Goal: Task Accomplishment & Management: Manage account settings

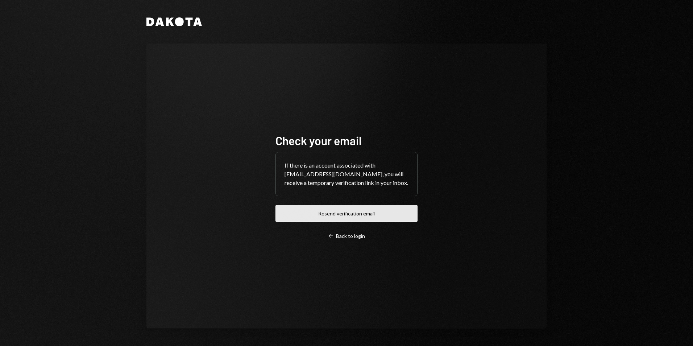
click at [344, 157] on button "Resend verification email" at bounding box center [346, 213] width 142 height 17
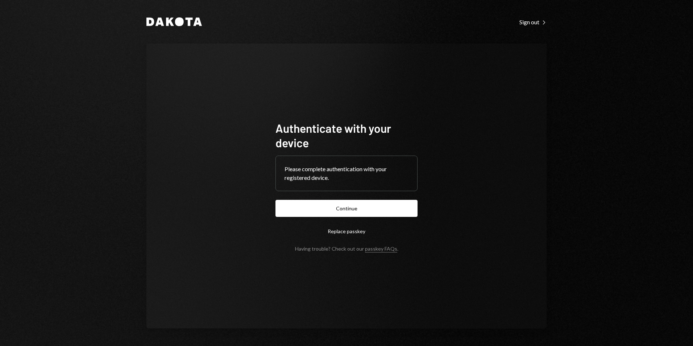
click at [358, 210] on button "Continue" at bounding box center [346, 208] width 142 height 17
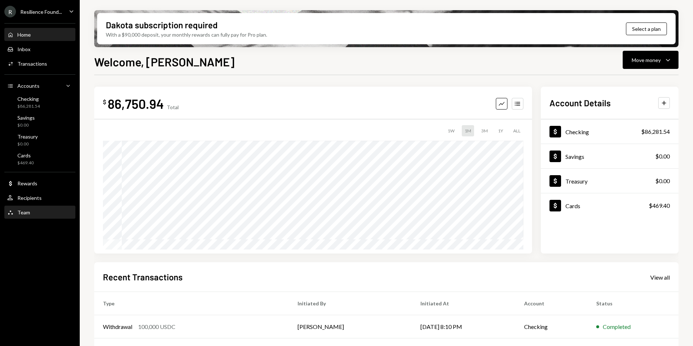
click at [31, 211] on div "Team Team" at bounding box center [39, 212] width 65 height 7
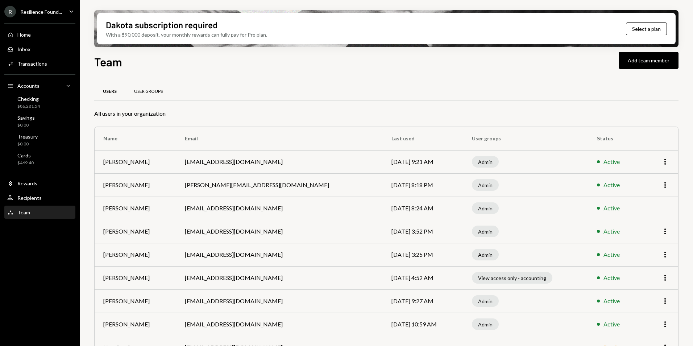
click at [146, 94] on div "User Groups" at bounding box center [148, 91] width 46 height 17
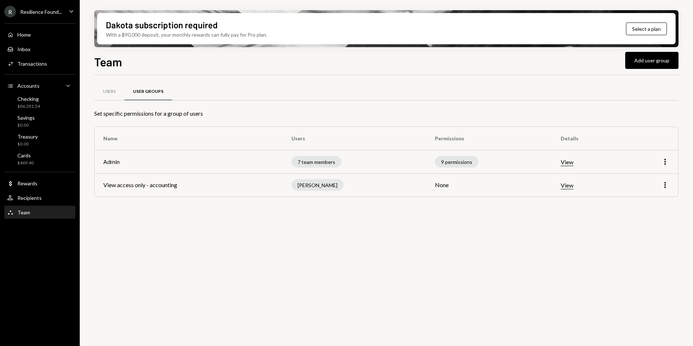
click at [567, 186] on button "View" at bounding box center [567, 186] width 13 height 8
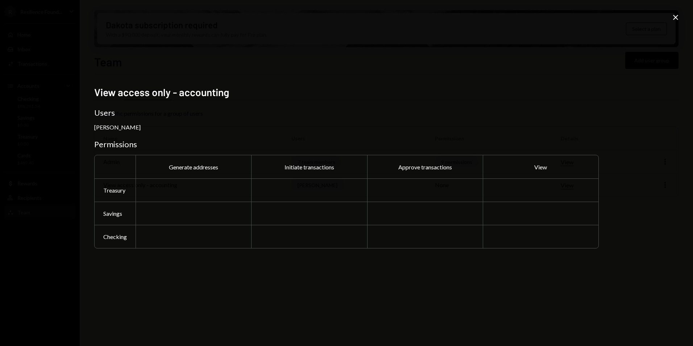
click at [674, 15] on icon "Close" at bounding box center [675, 17] width 9 height 9
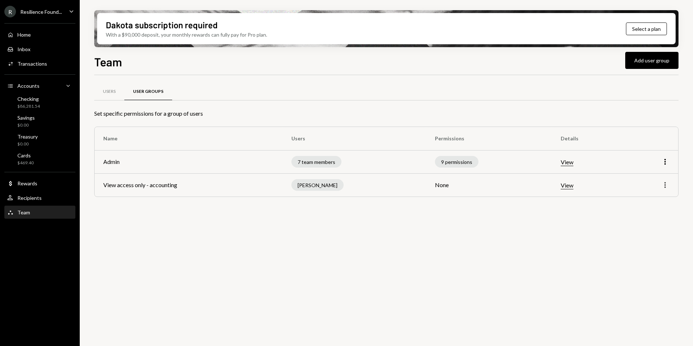
click at [665, 186] on icon "More" at bounding box center [665, 184] width 9 height 9
click at [559, 236] on div "Users User Groups Set specific permissions for a group of users Name Users Perm…" at bounding box center [386, 214] width 584 height 279
click at [101, 95] on div "Users" at bounding box center [109, 91] width 30 height 17
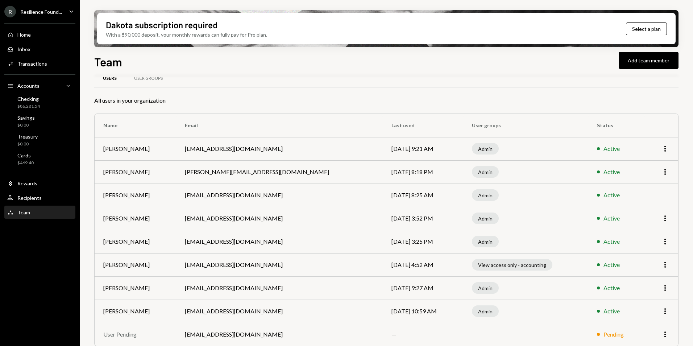
scroll to position [20, 0]
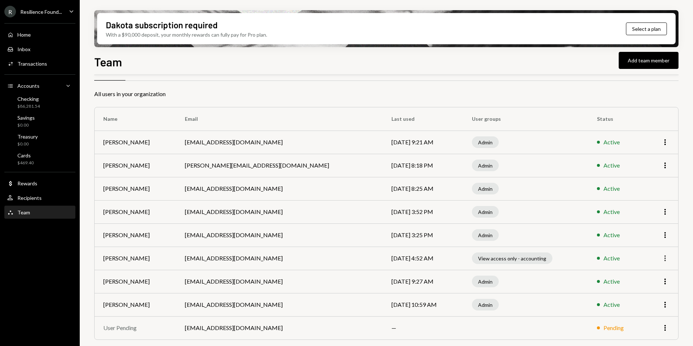
click at [666, 258] on icon "More" at bounding box center [665, 258] width 9 height 9
click at [552, 262] on div "View access only - accounting" at bounding box center [512, 258] width 80 height 12
click at [62, 11] on div "R Resilience Found... Caret Down" at bounding box center [40, 12] width 80 height 12
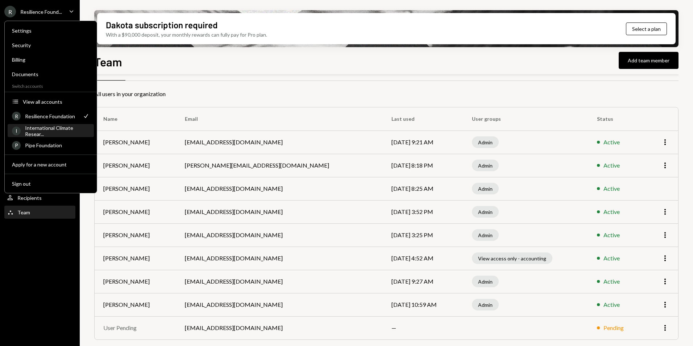
click at [48, 133] on div "International Climate Resear..." at bounding box center [57, 131] width 65 height 12
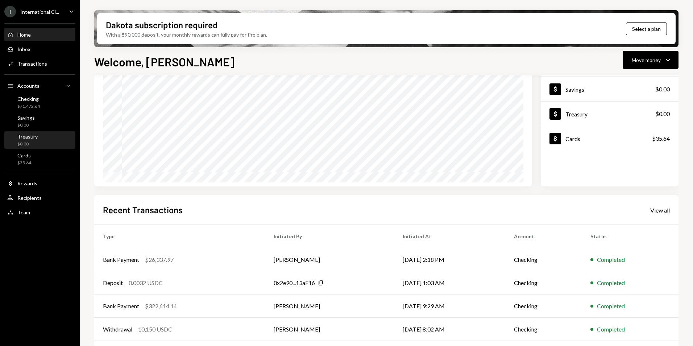
scroll to position [55, 0]
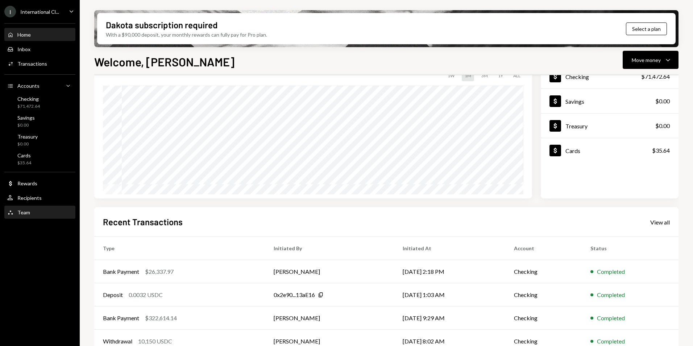
click at [21, 215] on div "Team" at bounding box center [23, 212] width 13 height 6
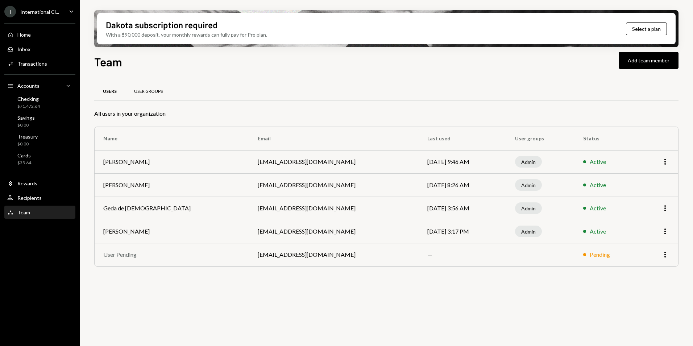
click at [149, 93] on div "User Groups" at bounding box center [148, 91] width 29 height 6
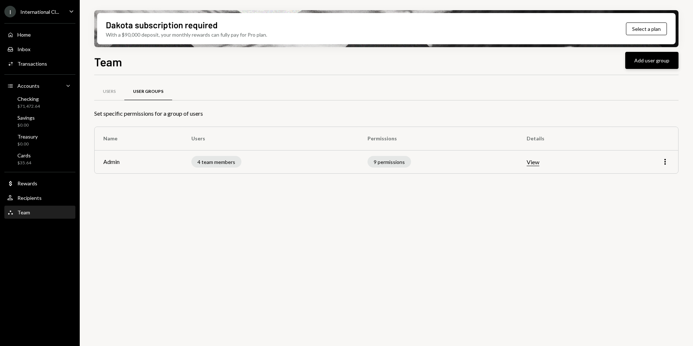
click at [648, 60] on button "Add user group" at bounding box center [651, 60] width 53 height 17
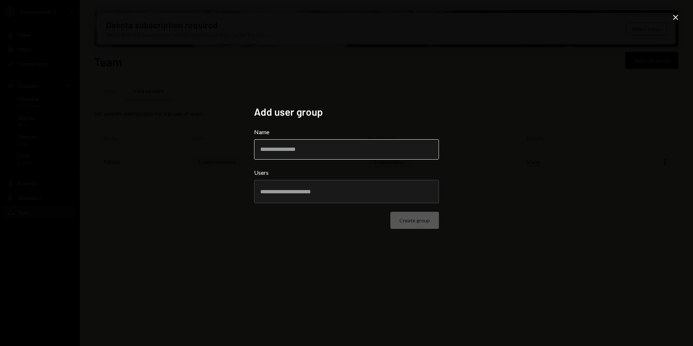
click at [290, 154] on input "Name" at bounding box center [346, 149] width 185 height 20
drag, startPoint x: 441, startPoint y: 137, endPoint x: 599, endPoint y: 56, distance: 177.3
click at [441, 137] on div "Add user group Name Users Create group" at bounding box center [346, 173] width 202 height 152
click at [673, 18] on icon "Close" at bounding box center [675, 17] width 9 height 9
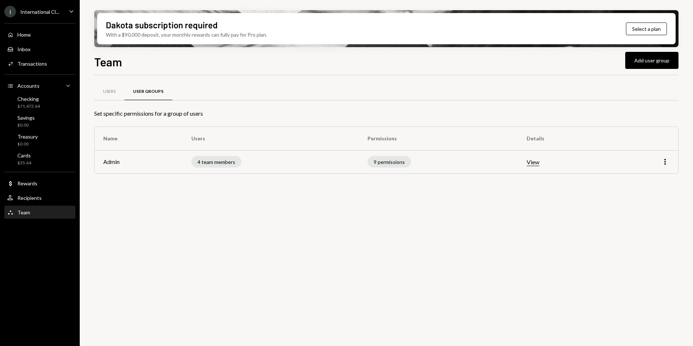
click at [47, 14] on div "International Cl..." at bounding box center [39, 12] width 39 height 6
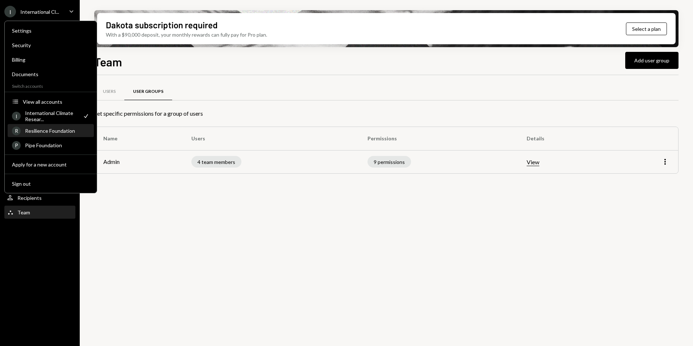
click at [40, 130] on div "Resilience Foundation" at bounding box center [57, 131] width 65 height 6
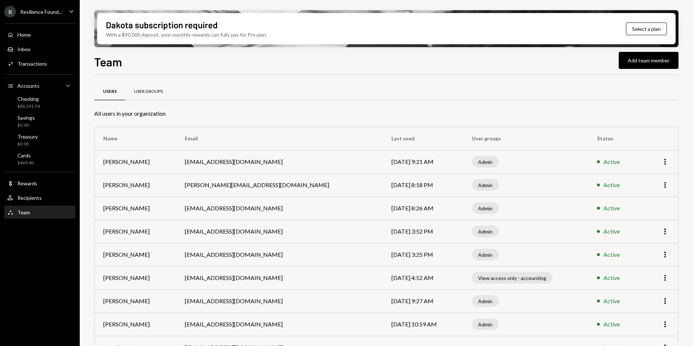
click at [151, 93] on div "User Groups" at bounding box center [148, 91] width 29 height 6
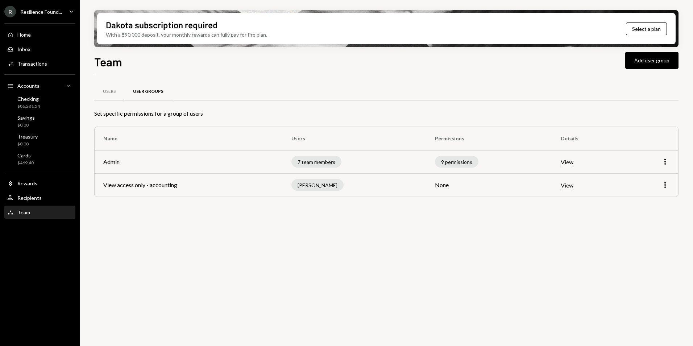
click at [40, 10] on div "Resilience Found..." at bounding box center [41, 12] width 42 height 6
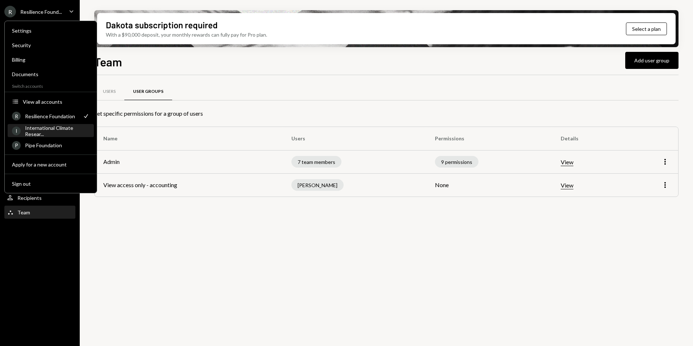
click at [42, 135] on div "International Climate Resear..." at bounding box center [57, 131] width 65 height 12
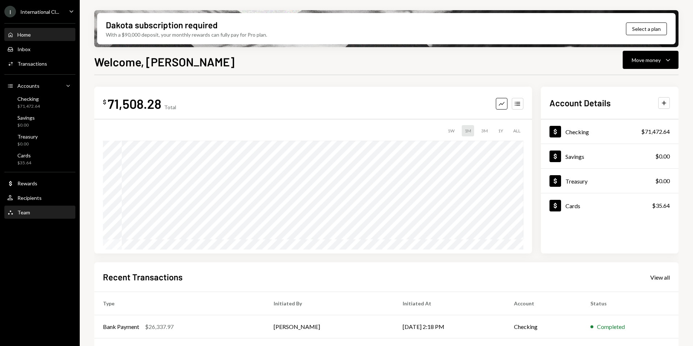
click at [32, 212] on div "Team Team" at bounding box center [39, 212] width 65 height 7
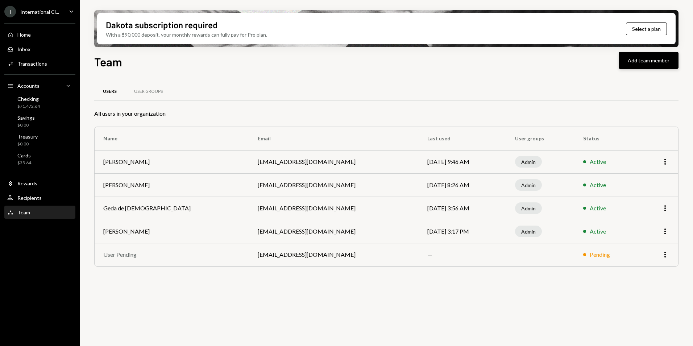
click at [637, 61] on button "Add team member" at bounding box center [649, 60] width 60 height 17
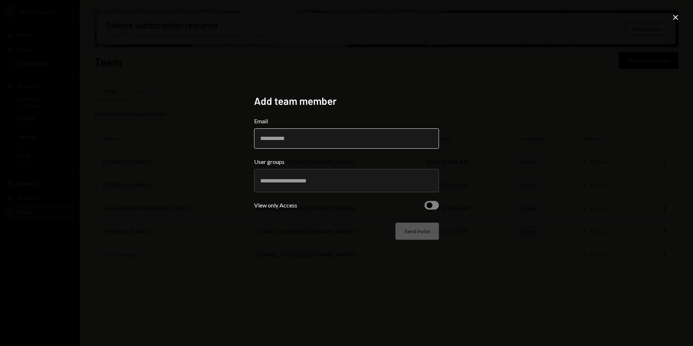
click at [280, 141] on input "Email" at bounding box center [346, 138] width 185 height 20
click at [357, 96] on h2 "Add team member" at bounding box center [346, 101] width 185 height 14
click at [673, 17] on icon "Close" at bounding box center [675, 17] width 9 height 9
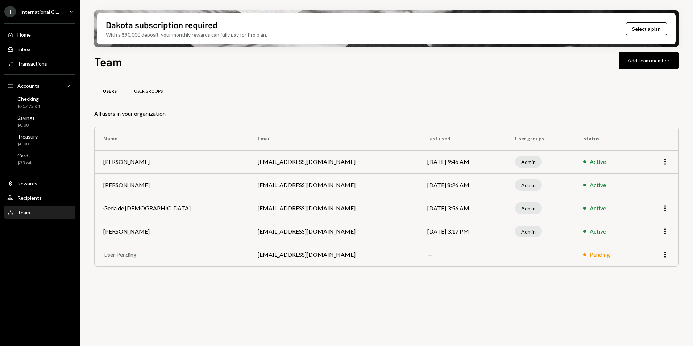
click at [148, 87] on div "User Groups" at bounding box center [148, 91] width 46 height 17
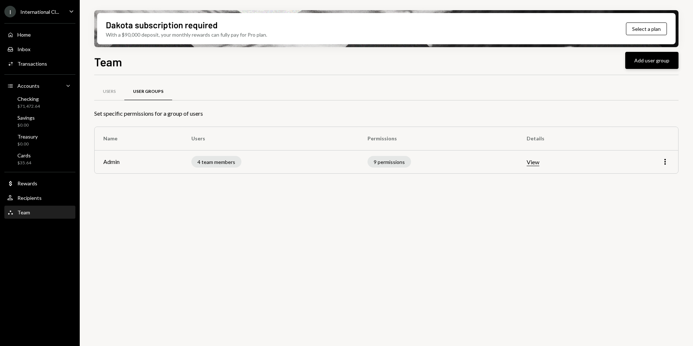
click at [656, 58] on button "Add user group" at bounding box center [651, 60] width 53 height 17
click at [0, 0] on div at bounding box center [0, 0] width 0 height 0
click at [652, 63] on button "Add user group" at bounding box center [651, 60] width 53 height 17
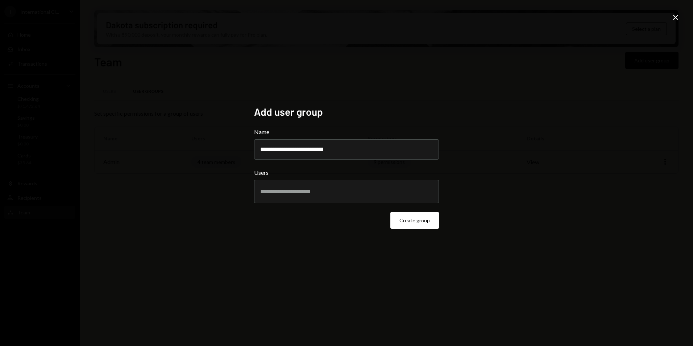
type input "**********"
click at [294, 190] on input "text" at bounding box center [346, 191] width 172 height 7
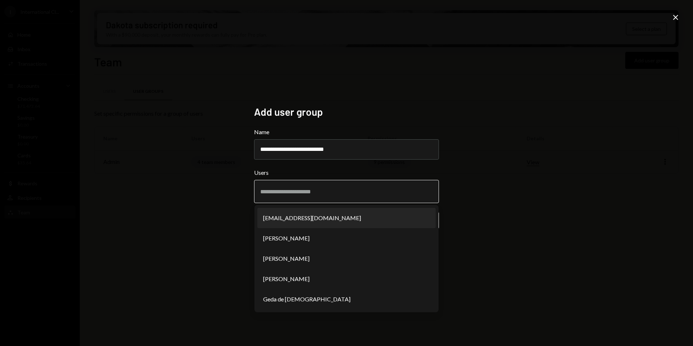
click at [313, 220] on li "kobie@mainnerpartners.com" at bounding box center [346, 218] width 178 height 20
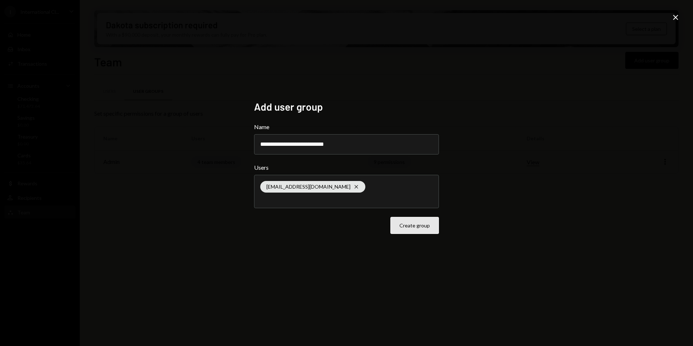
click at [412, 226] on button "Create group" at bounding box center [414, 225] width 49 height 17
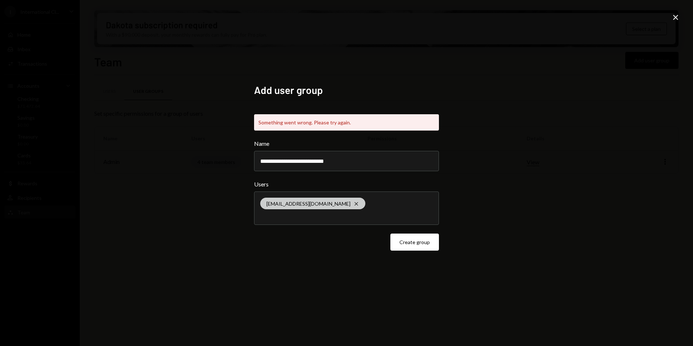
click at [353, 202] on icon "Cross" at bounding box center [356, 204] width 6 height 6
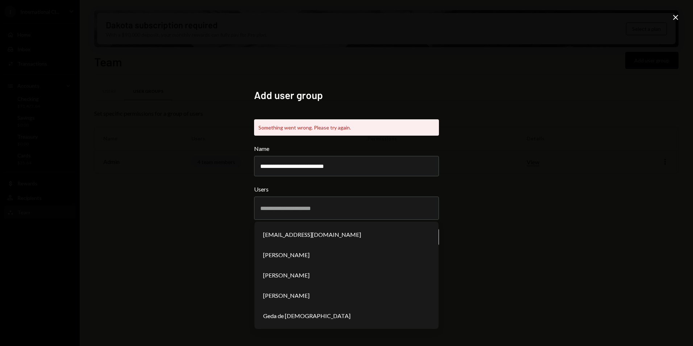
click at [568, 231] on div "**********" at bounding box center [346, 173] width 693 height 346
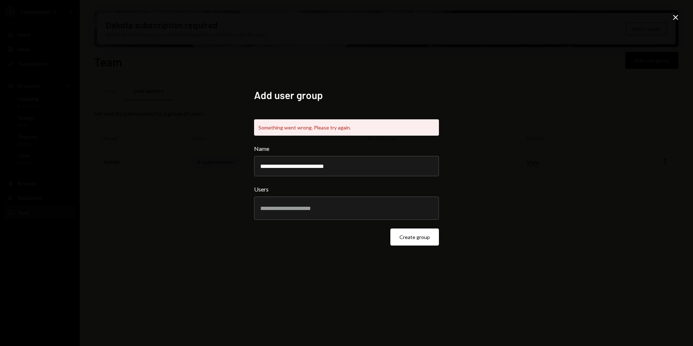
click at [414, 241] on button "Create group" at bounding box center [414, 236] width 49 height 17
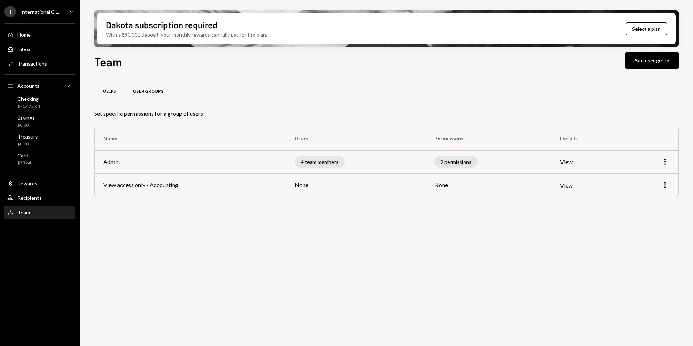
click at [108, 88] on div "Users" at bounding box center [109, 91] width 13 height 6
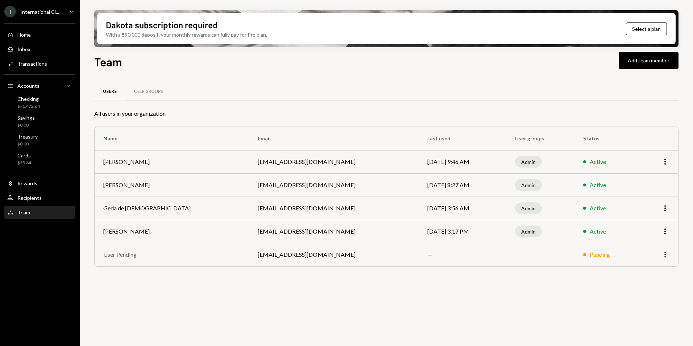
click at [670, 254] on td "More" at bounding box center [659, 254] width 38 height 23
click at [666, 254] on icon "More" at bounding box center [665, 254] width 9 height 9
click at [652, 270] on div "Remove" at bounding box center [648, 269] width 36 height 13
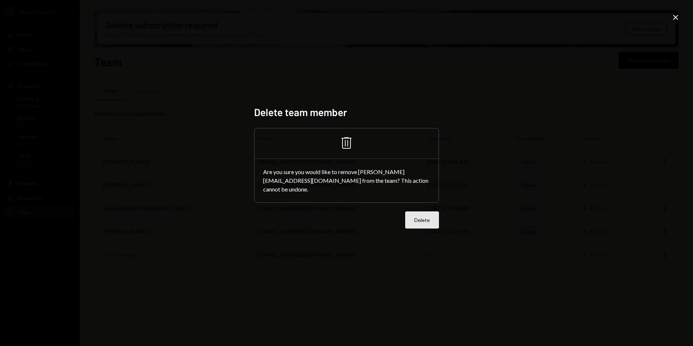
click at [423, 225] on button "Delete" at bounding box center [422, 219] width 34 height 17
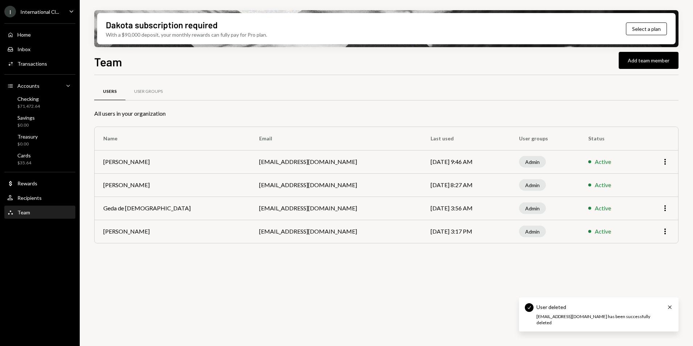
click at [566, 268] on div "Users User Groups All users in your organization Name Email Last used User grou…" at bounding box center [386, 214] width 584 height 279
click at [637, 61] on button "Add team member" at bounding box center [649, 60] width 60 height 17
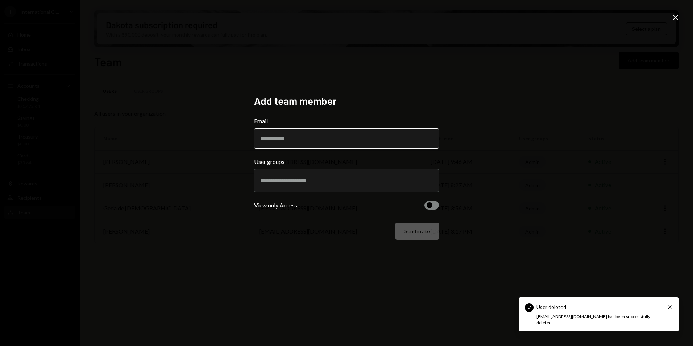
click at [278, 141] on input "Email" at bounding box center [346, 138] width 185 height 20
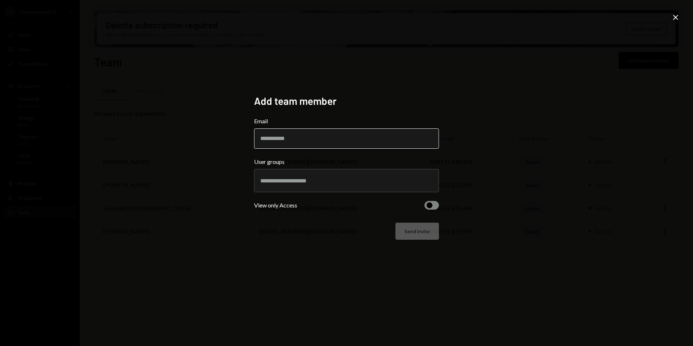
drag, startPoint x: 191, startPoint y: 146, endPoint x: 281, endPoint y: 132, distance: 91.3
click at [191, 146] on div "Add team member Email User groups View only Access Send invite Close" at bounding box center [346, 173] width 693 height 346
click at [284, 137] on input "Email" at bounding box center [346, 138] width 185 height 20
paste input "**********"
type input "**********"
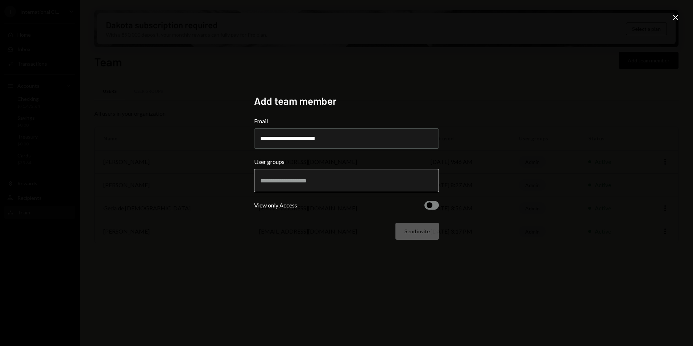
click at [295, 180] on input "text" at bounding box center [346, 180] width 172 height 7
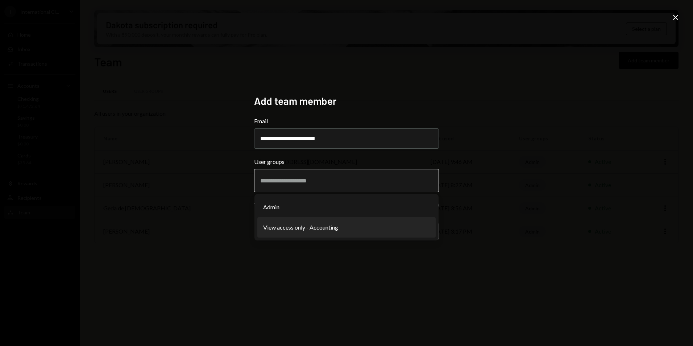
click at [288, 224] on li "View access only - Accounting" at bounding box center [346, 227] width 178 height 20
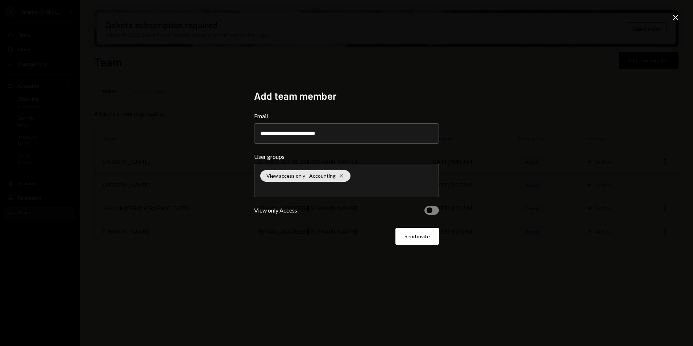
click at [434, 209] on button "button" at bounding box center [431, 210] width 14 height 9
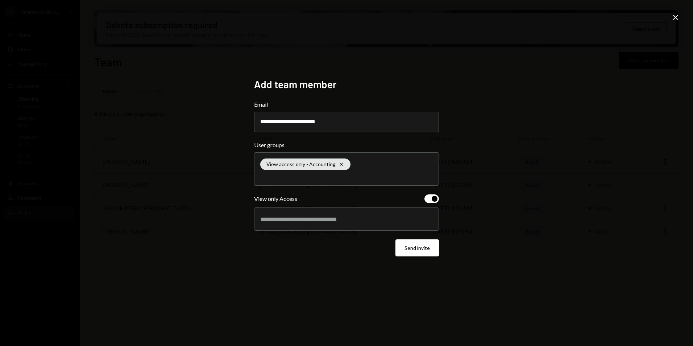
click at [309, 225] on div at bounding box center [346, 219] width 172 height 18
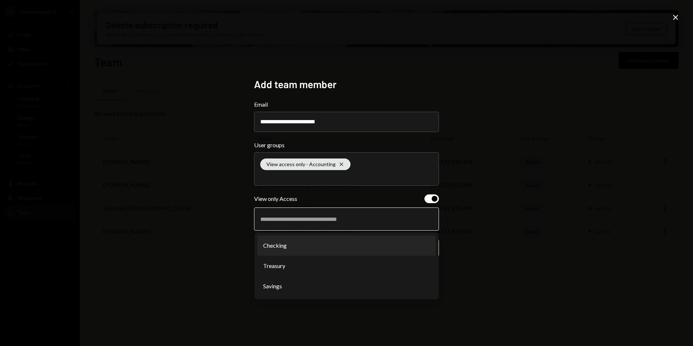
click at [289, 248] on li "Checking" at bounding box center [346, 245] width 178 height 20
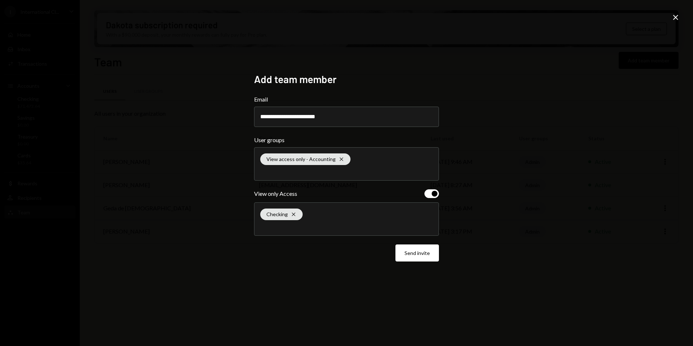
click at [323, 219] on div "Checking Cross" at bounding box center [346, 219] width 172 height 33
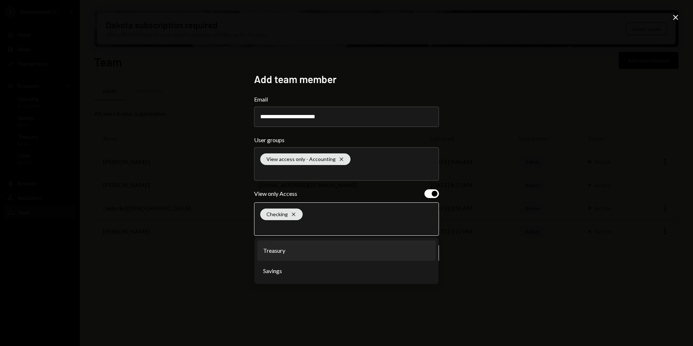
click at [290, 254] on li "Treasury" at bounding box center [346, 250] width 178 height 20
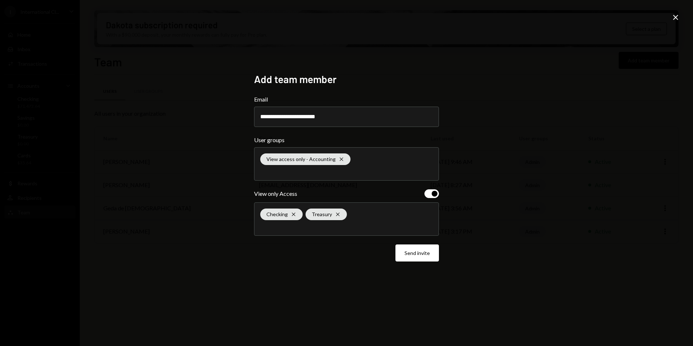
click at [322, 231] on div "Checking Cross Treasury Cross" at bounding box center [346, 219] width 172 height 33
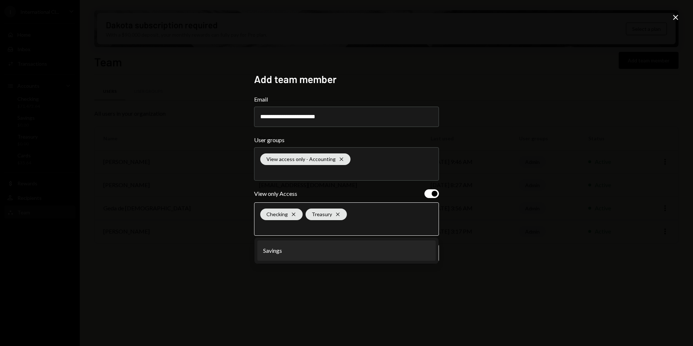
click at [296, 249] on li "Savings" at bounding box center [346, 250] width 178 height 20
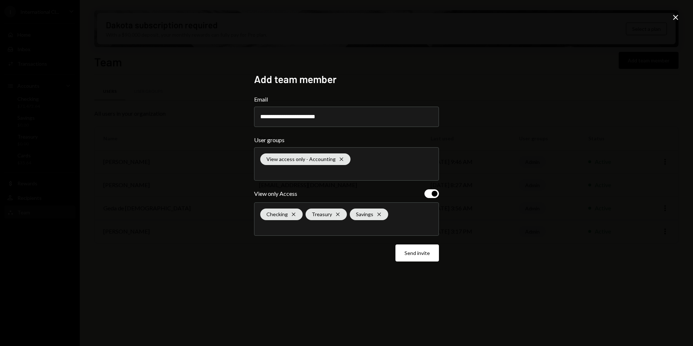
click at [421, 255] on button "Send invite" at bounding box center [416, 252] width 43 height 17
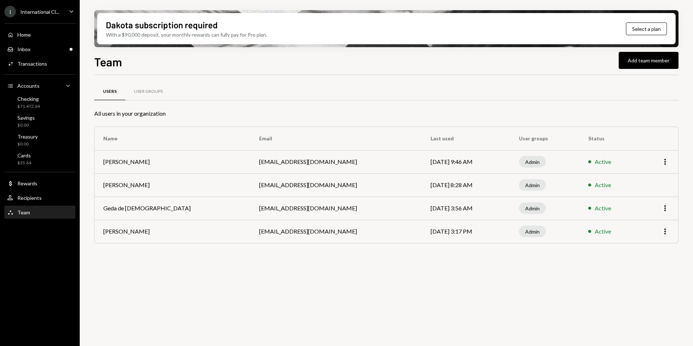
click at [536, 302] on div "Users User Groups All users in your organization Name Email Last used User grou…" at bounding box center [386, 214] width 584 height 279
click at [46, 102] on div "Checking $71,472.64" at bounding box center [39, 103] width 65 height 14
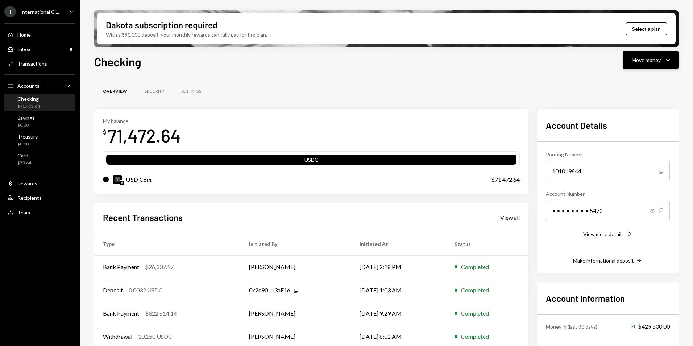
click at [658, 61] on div "Move money" at bounding box center [646, 60] width 29 height 8
click at [626, 82] on div "Send" at bounding box center [644, 82] width 53 height 8
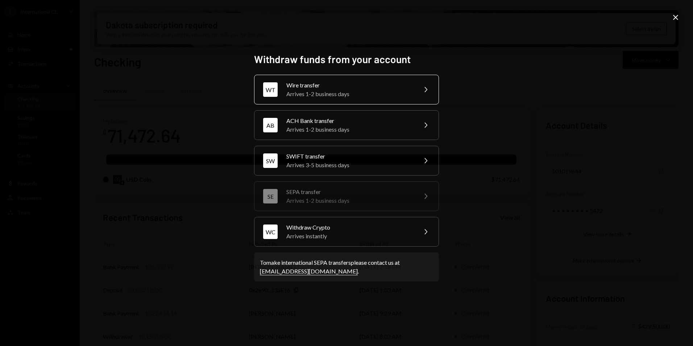
click at [325, 93] on div "Arrives 1-2 business days" at bounding box center [349, 94] width 126 height 9
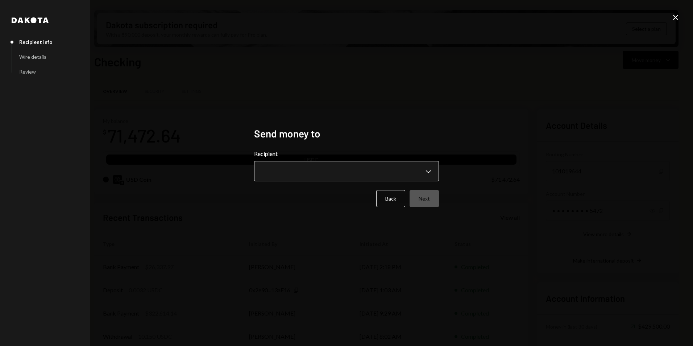
click at [279, 167] on body "I International Cl... Caret Down Home Home Inbox Inbox Activities Transactions …" at bounding box center [346, 173] width 693 height 346
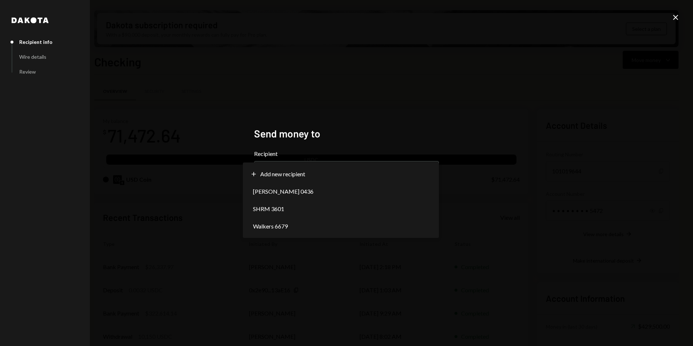
click at [211, 83] on div "**********" at bounding box center [346, 173] width 693 height 346
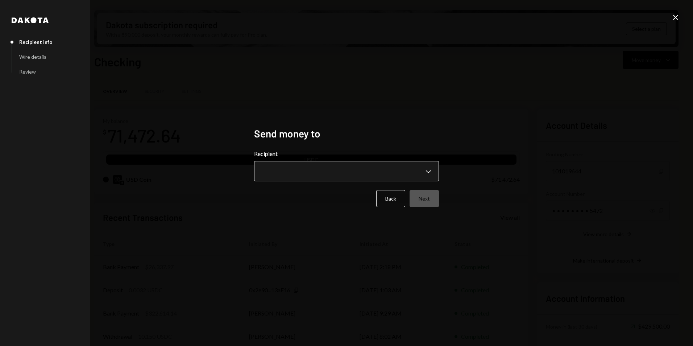
click at [361, 169] on body "I International Cl... Caret Down Home Home Inbox Inbox Activities Transactions …" at bounding box center [346, 173] width 693 height 346
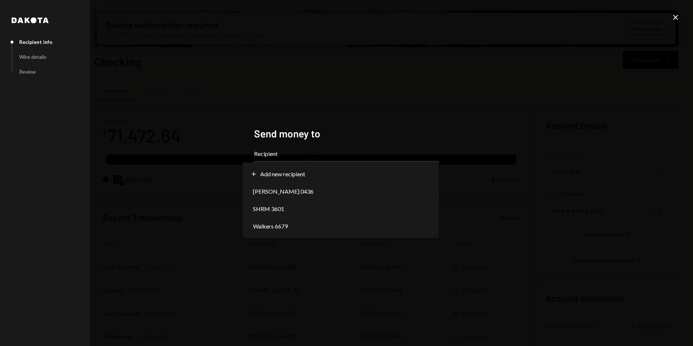
click at [192, 128] on div "**********" at bounding box center [346, 173] width 693 height 346
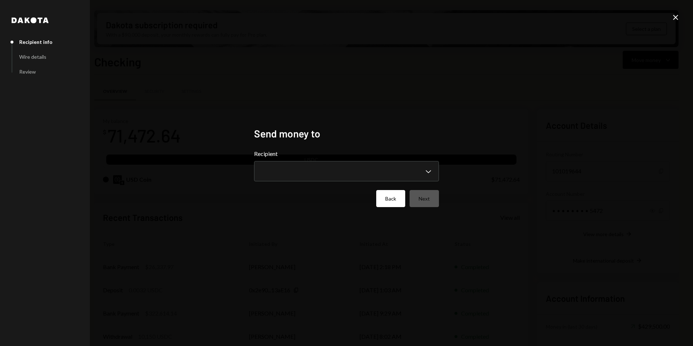
click at [383, 198] on button "Back" at bounding box center [390, 198] width 29 height 17
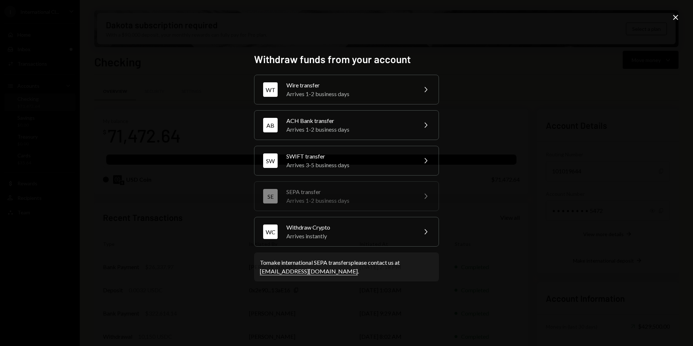
drag, startPoint x: 675, startPoint y: 17, endPoint x: 647, endPoint y: 19, distance: 28.0
click at [675, 17] on icon "Close" at bounding box center [675, 17] width 9 height 9
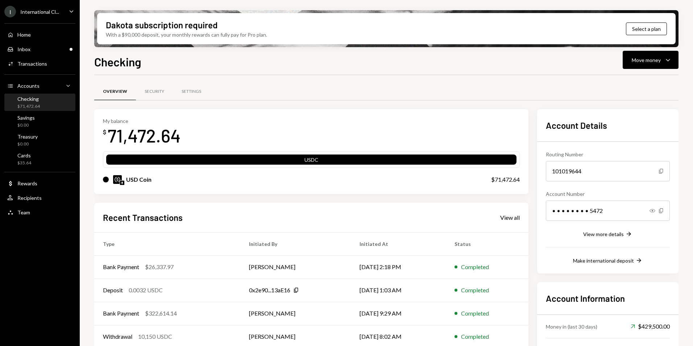
click at [41, 12] on div "International Cl..." at bounding box center [39, 12] width 39 height 6
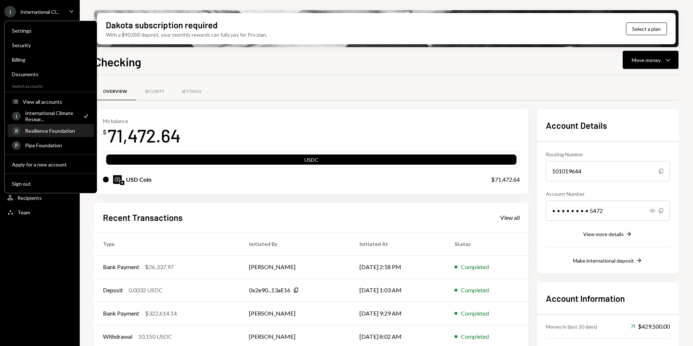
click at [42, 133] on div "Resilience Foundation" at bounding box center [57, 131] width 65 height 6
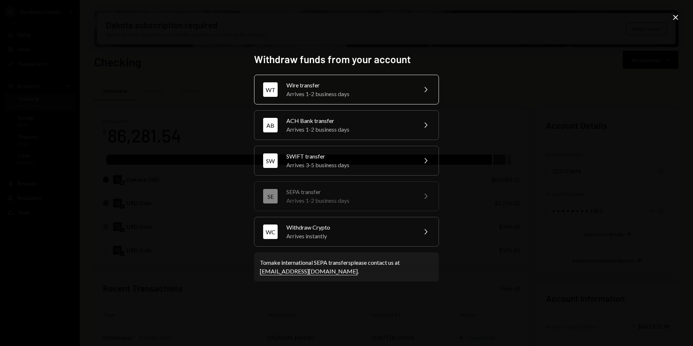
click at [367, 93] on div "Arrives 1-2 business days" at bounding box center [349, 94] width 126 height 9
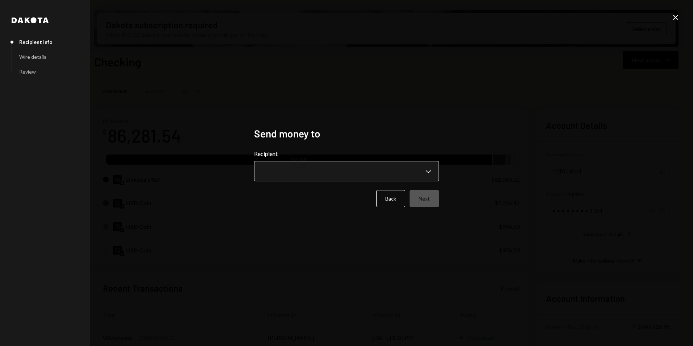
click at [289, 171] on body "R Resilience Found... Caret Down Home Home Inbox Inbox Activities Transactions …" at bounding box center [346, 173] width 693 height 346
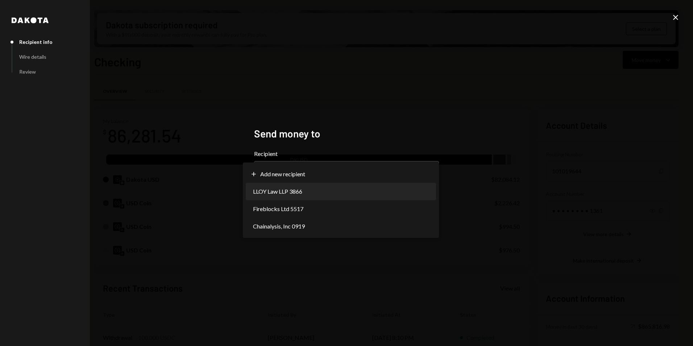
select select "**********"
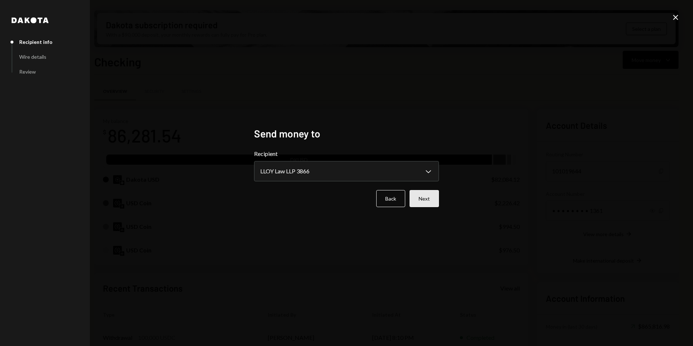
click at [433, 199] on button "Next" at bounding box center [423, 198] width 29 height 17
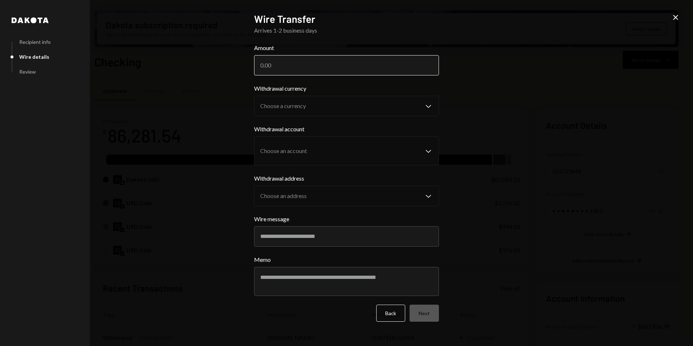
click at [306, 67] on input "Amount" at bounding box center [346, 65] width 185 height 20
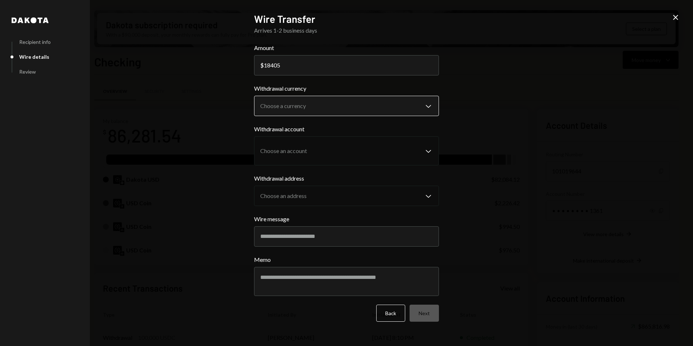
type input "18405"
click at [310, 111] on body "R Resilience Found... Caret Down Home Home Inbox Inbox Activities Transactions …" at bounding box center [346, 173] width 693 height 346
click at [675, 15] on icon "Close" at bounding box center [675, 17] width 9 height 9
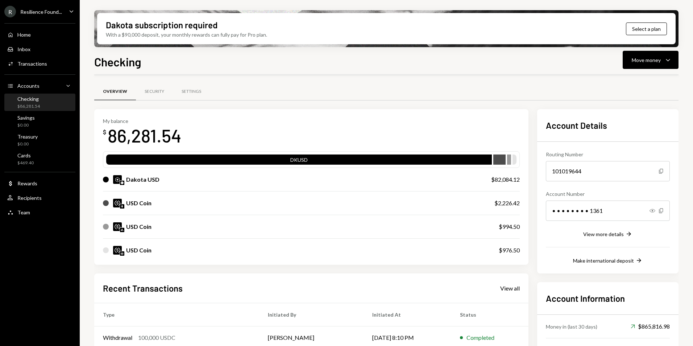
scroll to position [36, 0]
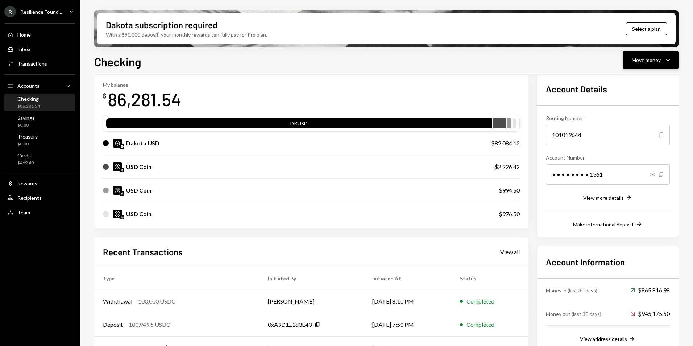
click at [641, 62] on div "Move money" at bounding box center [646, 60] width 29 height 8
click at [619, 81] on div "Send" at bounding box center [644, 82] width 53 height 8
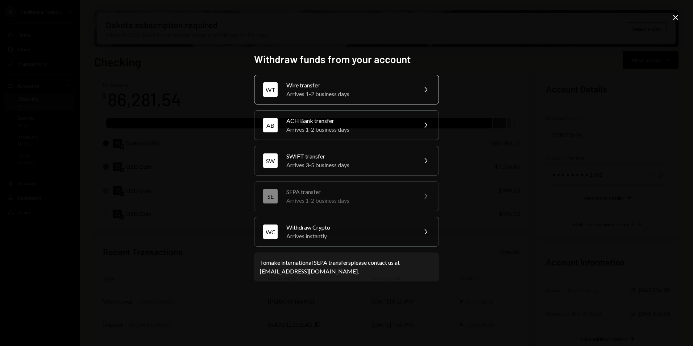
click at [361, 94] on div "Arrives 1-2 business days" at bounding box center [349, 94] width 126 height 9
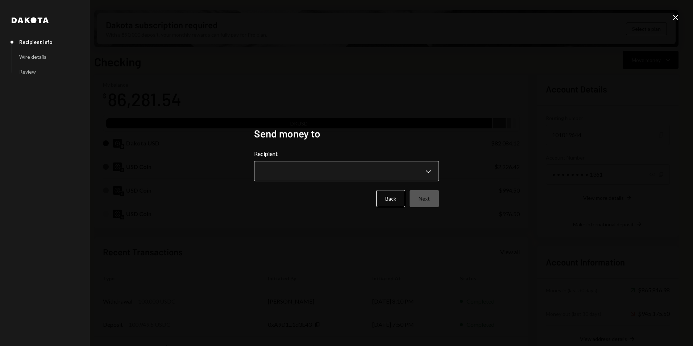
click at [272, 171] on body "R Resilience Found... Caret Down Home Home Inbox Inbox Activities Transactions …" at bounding box center [346, 173] width 693 height 346
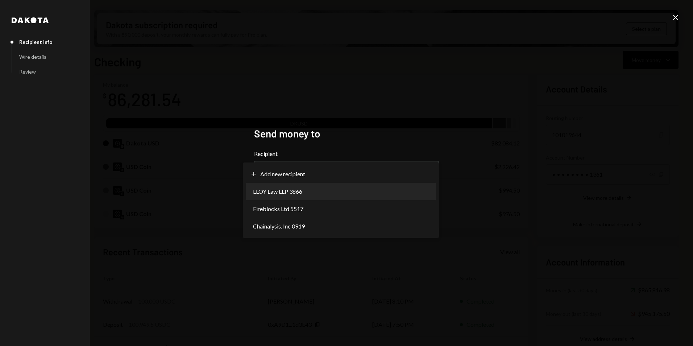
select select "**********"
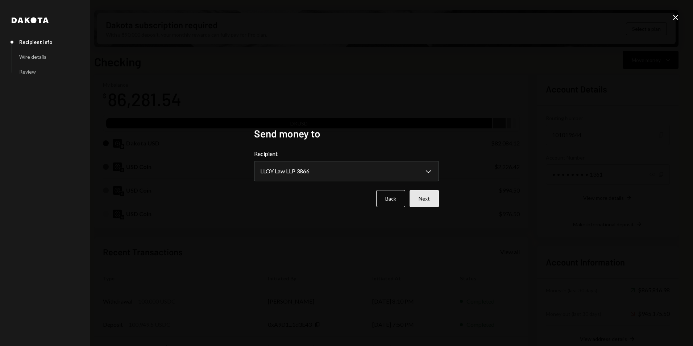
click at [433, 203] on button "Next" at bounding box center [423, 198] width 29 height 17
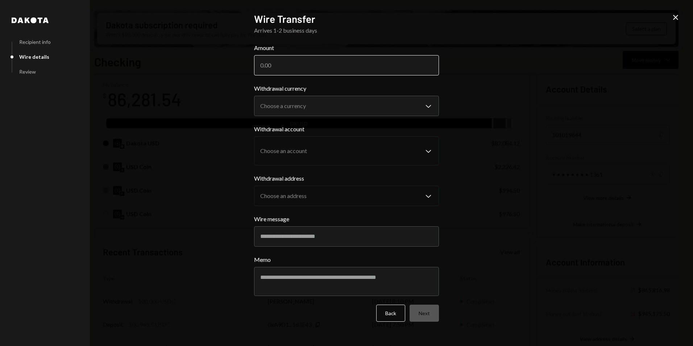
click at [291, 63] on input "Amount" at bounding box center [346, 65] width 185 height 20
type input "18405"
click at [299, 111] on body "R Resilience Found... Caret Down Home Home Inbox Inbox Activities Transactions …" at bounding box center [346, 173] width 693 height 346
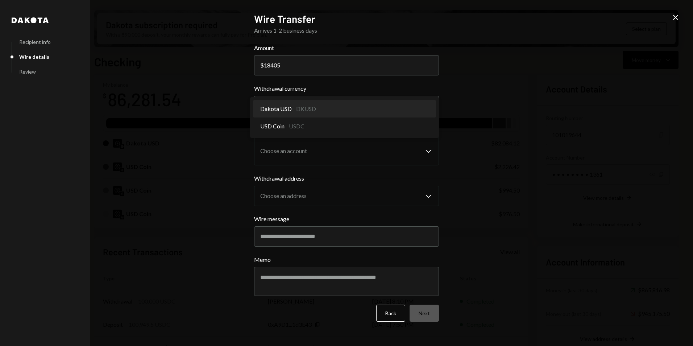
select select "*****"
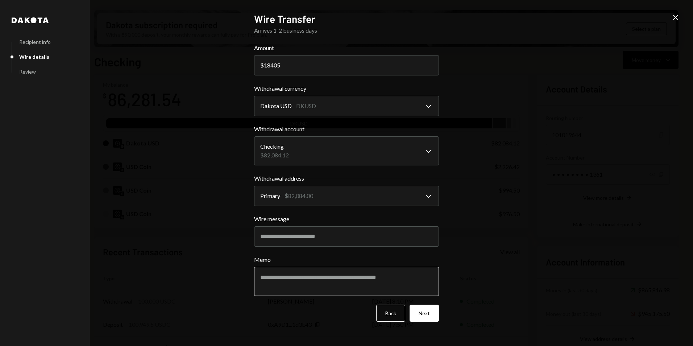
click at [270, 279] on textarea "Memo" at bounding box center [346, 281] width 185 height 29
click at [289, 280] on textarea "********" at bounding box center [346, 281] width 185 height 29
drag, startPoint x: 315, startPoint y: 274, endPoint x: 262, endPoint y: 277, distance: 53.0
click at [261, 277] on textarea "**********" at bounding box center [346, 281] width 185 height 29
type textarea "**********"
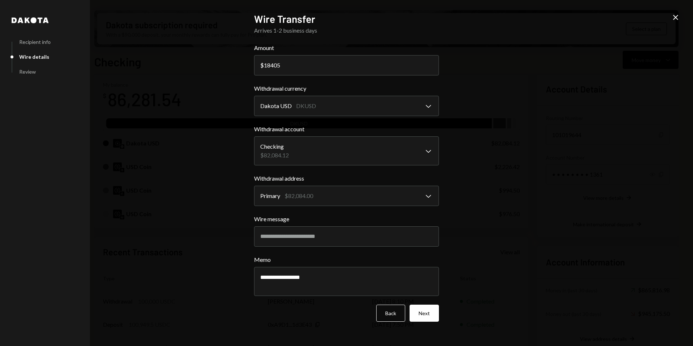
click at [533, 247] on div "**********" at bounding box center [346, 173] width 693 height 346
click at [677, 16] on icon at bounding box center [675, 17] width 5 height 5
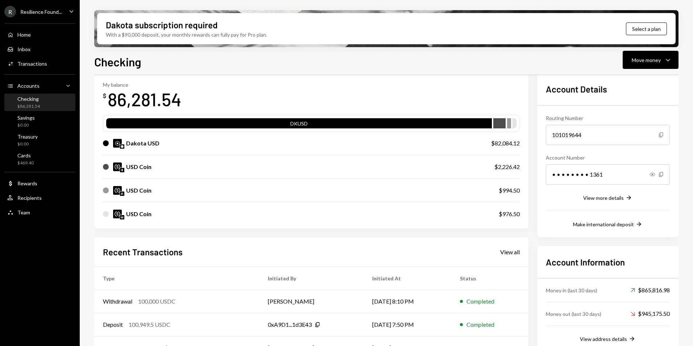
click at [422, 62] on div "Checking Move money Caret Down" at bounding box center [386, 61] width 584 height 16
click at [659, 62] on div "Move money" at bounding box center [646, 60] width 29 height 8
click at [636, 80] on div "Send" at bounding box center [644, 82] width 53 height 8
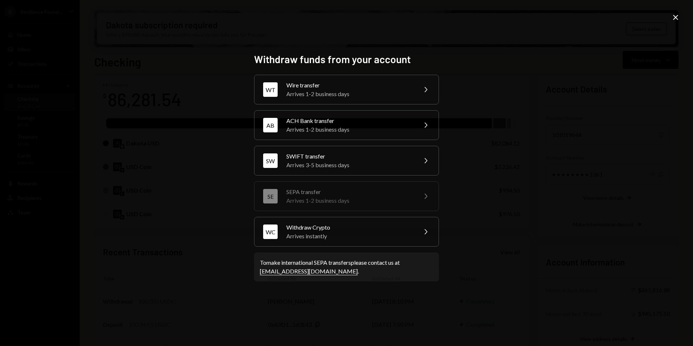
click at [328, 93] on div "Arrives 1-2 business days" at bounding box center [349, 94] width 126 height 9
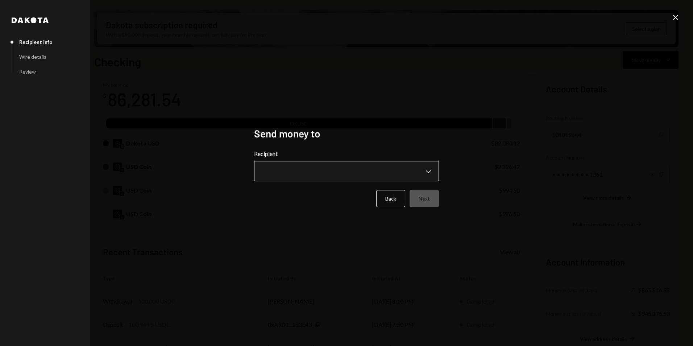
click at [291, 171] on body "R Resilience Found... Caret Down Home Home Inbox Inbox Activities Transactions …" at bounding box center [346, 173] width 693 height 346
click at [286, 171] on body "R Resilience Found... Caret Down Home Home Inbox Inbox Activities Transactions …" at bounding box center [346, 173] width 693 height 346
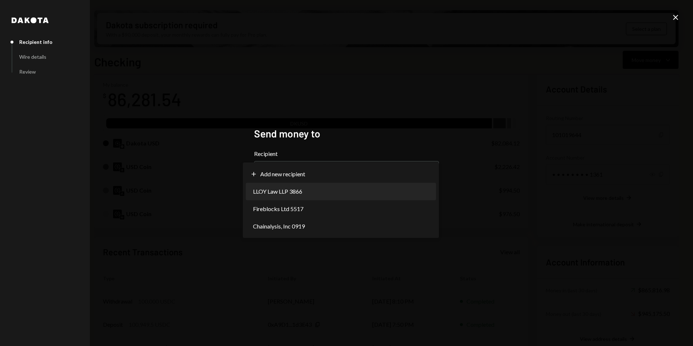
select select "**********"
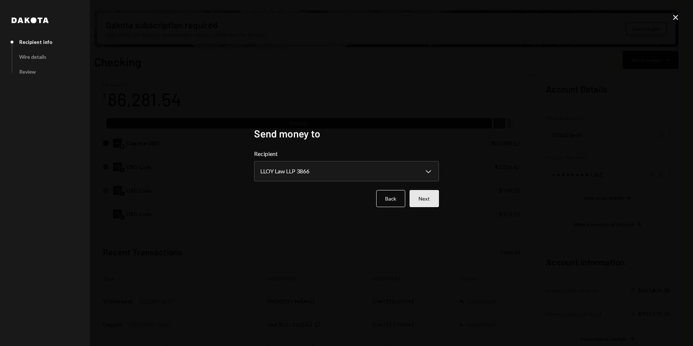
click at [426, 197] on button "Next" at bounding box center [423, 198] width 29 height 17
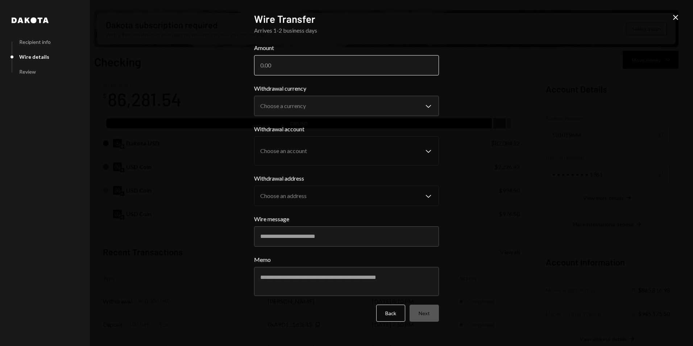
click at [282, 66] on input "Amount" at bounding box center [346, 65] width 185 height 20
type input "18405"
click at [312, 114] on body "R Resilience Found... Caret Down Home Home Inbox Inbox Activities Transactions …" at bounding box center [346, 173] width 693 height 346
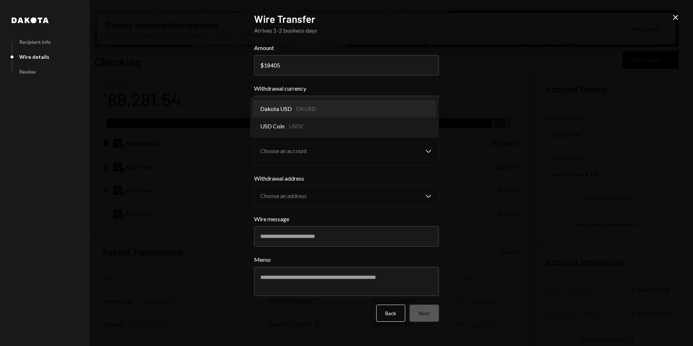
select select "*****"
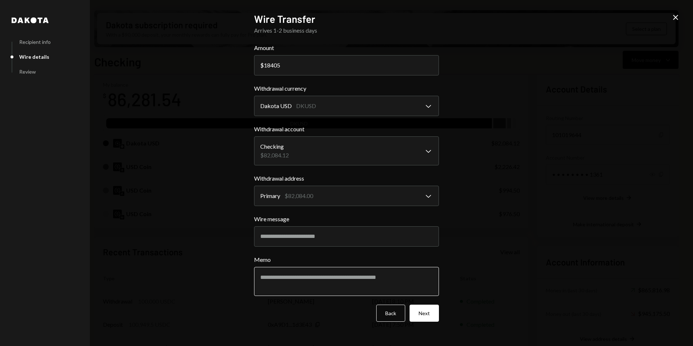
click at [278, 276] on textarea "Memo" at bounding box center [346, 281] width 185 height 29
type textarea "**********"
click at [427, 315] on button "Next" at bounding box center [423, 312] width 29 height 17
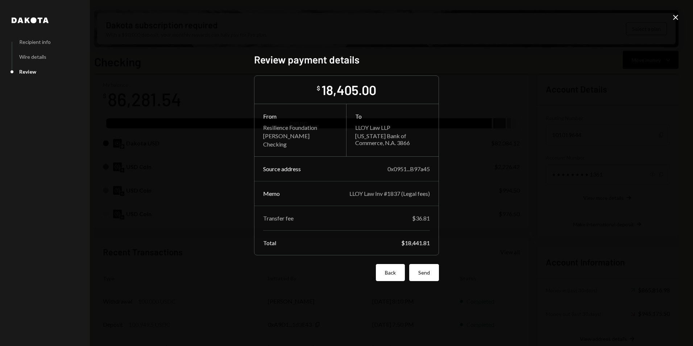
click at [394, 276] on button "Back" at bounding box center [390, 272] width 29 height 17
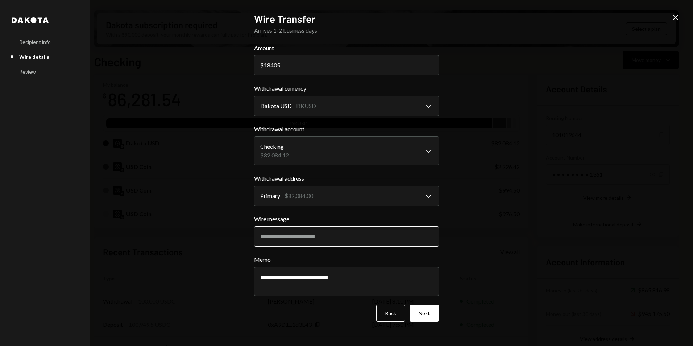
click at [270, 235] on input "Wire message" at bounding box center [346, 236] width 185 height 20
type input "*"
click at [282, 234] on input "Wire message" at bounding box center [346, 236] width 185 height 20
click at [283, 237] on input "Wire message" at bounding box center [346, 236] width 185 height 20
click at [234, 236] on div "**********" at bounding box center [346, 173] width 693 height 346
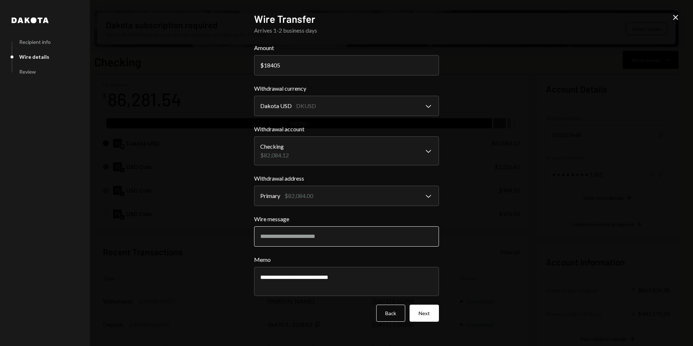
click at [265, 237] on input "Wire message" at bounding box center [346, 236] width 185 height 20
click at [265, 236] on input "Wire message" at bounding box center [346, 236] width 185 height 20
click at [286, 237] on input "Wire message" at bounding box center [346, 236] width 185 height 20
paste input "**********"
click at [330, 238] on input "**********" at bounding box center [346, 236] width 185 height 20
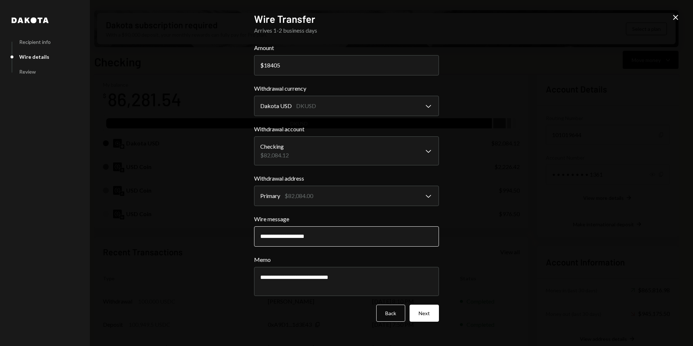
paste input "**********"
click at [303, 238] on input "**********" at bounding box center [346, 236] width 185 height 20
type input "**********"
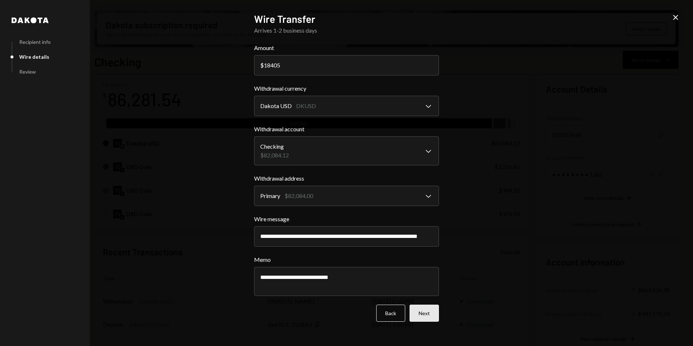
scroll to position [0, 0]
click at [429, 317] on button "Next" at bounding box center [423, 312] width 29 height 17
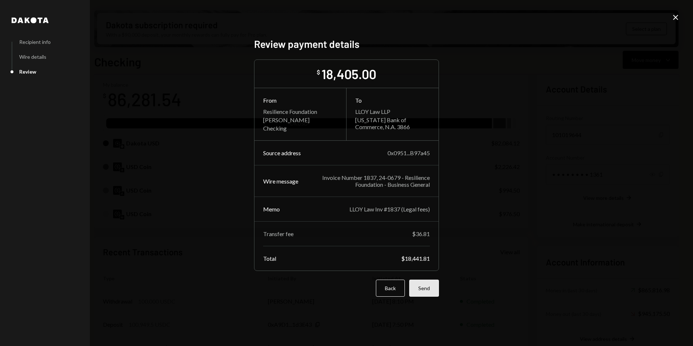
click at [427, 288] on button "Send" at bounding box center [424, 287] width 30 height 17
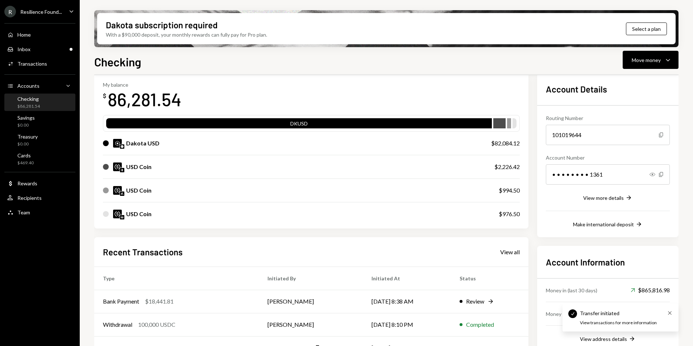
click at [669, 314] on icon "Cross" at bounding box center [670, 313] width 6 height 6
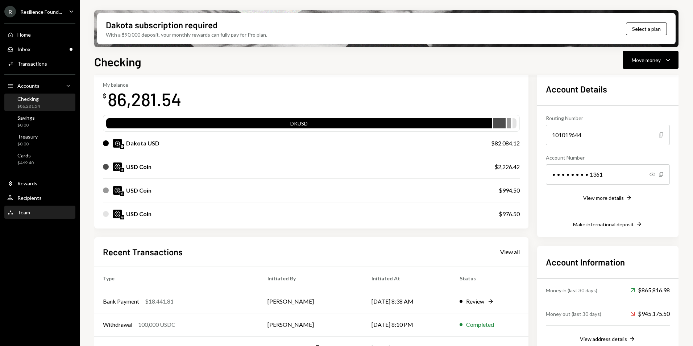
click at [38, 216] on div "Team Team" at bounding box center [39, 212] width 65 height 12
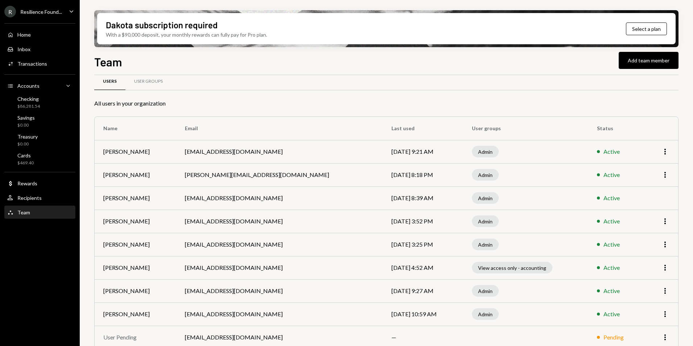
scroll to position [20, 0]
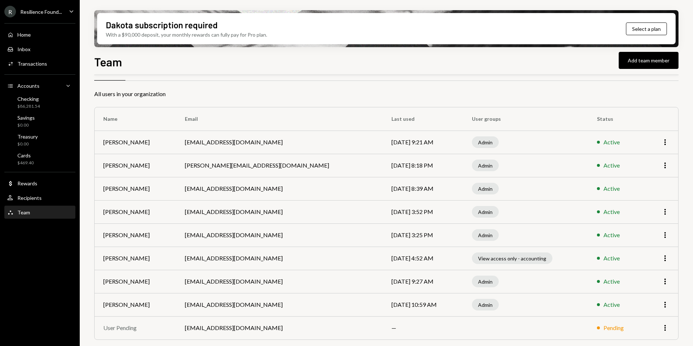
click at [47, 14] on div "Resilience Found..." at bounding box center [41, 12] width 42 height 6
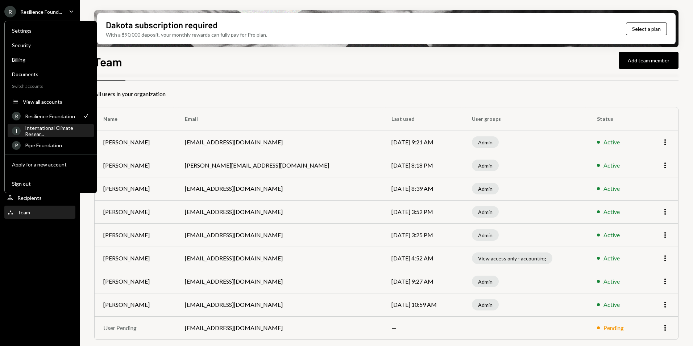
click at [51, 134] on div "International Climate Resear..." at bounding box center [57, 131] width 65 height 12
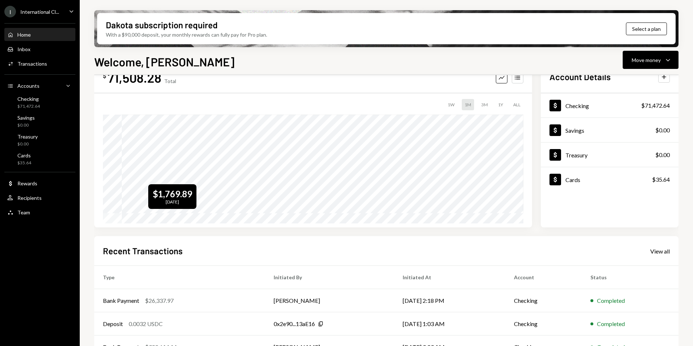
scroll to position [36, 0]
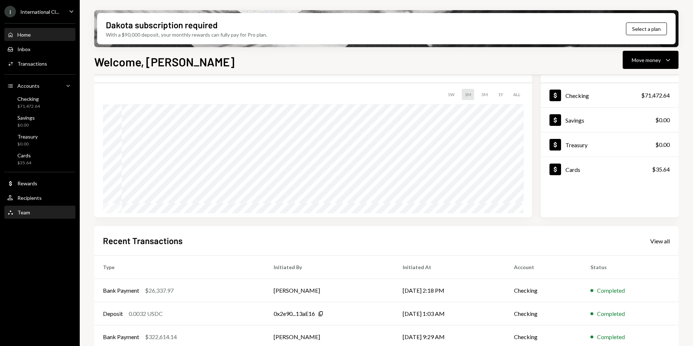
click at [38, 211] on div "Team Team" at bounding box center [39, 212] width 65 height 7
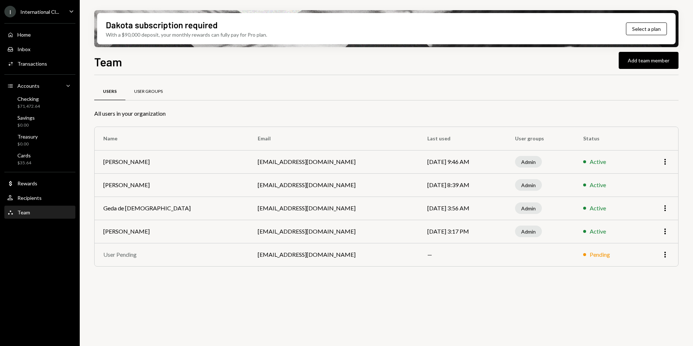
click at [139, 94] on div "User Groups" at bounding box center [148, 91] width 29 height 6
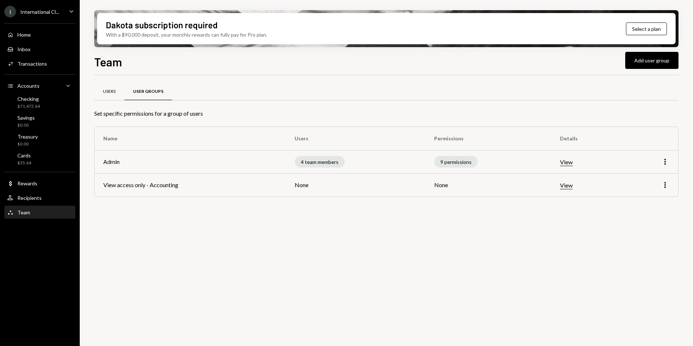
click at [108, 94] on div "Users" at bounding box center [109, 91] width 13 height 6
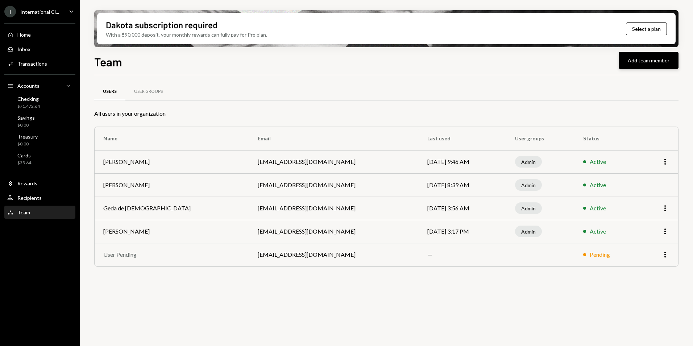
click at [656, 55] on button "Add team member" at bounding box center [649, 60] width 60 height 17
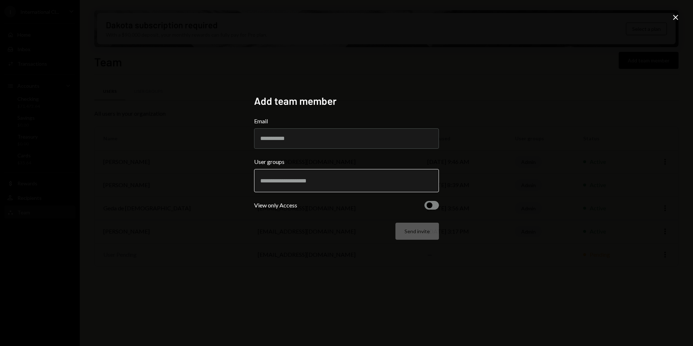
click at [270, 181] on input "text" at bounding box center [346, 180] width 172 height 7
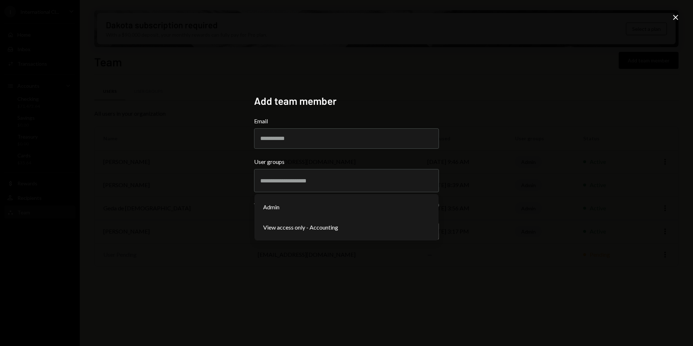
click at [160, 211] on div "Add team member Email User groups Admin View access only - Accounting View only…" at bounding box center [346, 173] width 693 height 346
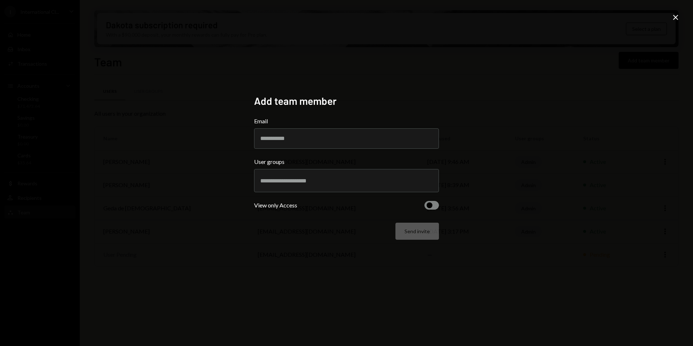
click at [428, 204] on span "button" at bounding box center [430, 205] width 6 height 6
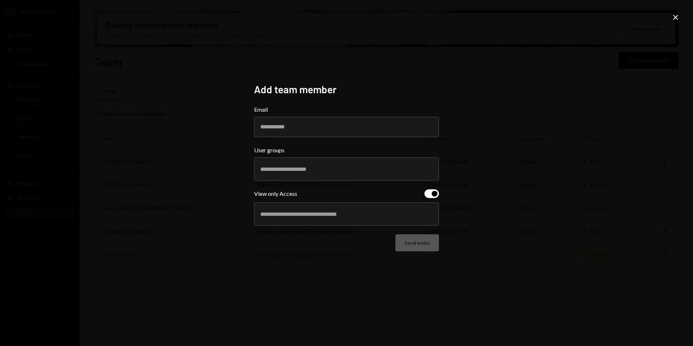
click at [288, 165] on div at bounding box center [346, 169] width 172 height 18
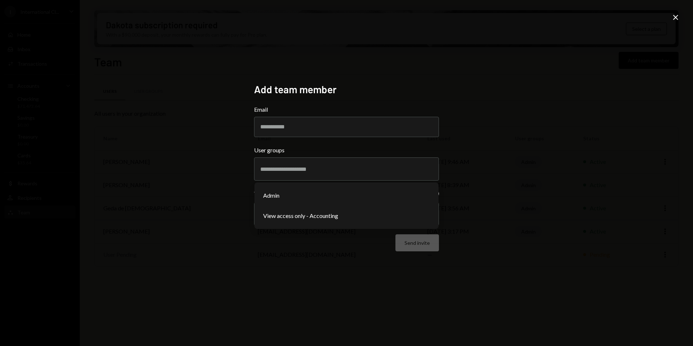
click at [186, 197] on div "Add team member Email User groups Admin View access only - Accounting View only…" at bounding box center [346, 173] width 693 height 346
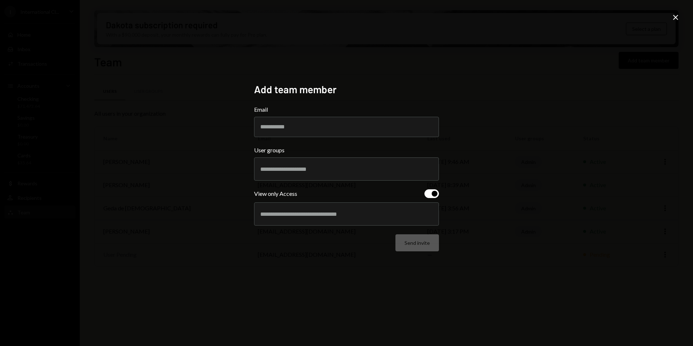
drag, startPoint x: 151, startPoint y: 231, endPoint x: 201, endPoint y: 221, distance: 50.6
click at [152, 231] on div "Add team member Email User groups View only Access Send invite Close" at bounding box center [346, 173] width 693 height 346
click at [328, 163] on div at bounding box center [346, 169] width 172 height 18
drag, startPoint x: 676, startPoint y: 20, endPoint x: 478, endPoint y: 71, distance: 204.9
click at [675, 20] on icon "Close" at bounding box center [675, 17] width 9 height 9
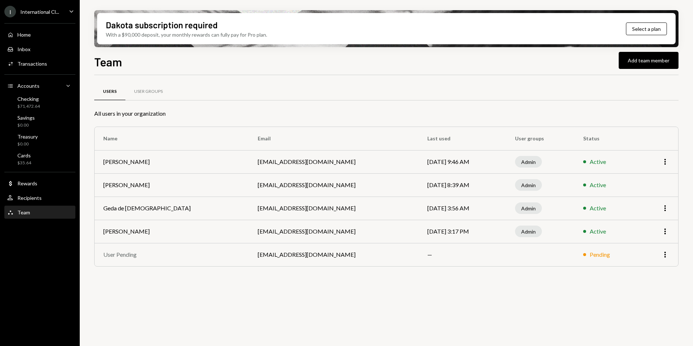
click at [251, 68] on div "Team Add team member" at bounding box center [386, 61] width 584 height 16
click at [59, 12] on div "I International Cl... Caret Down" at bounding box center [40, 12] width 80 height 12
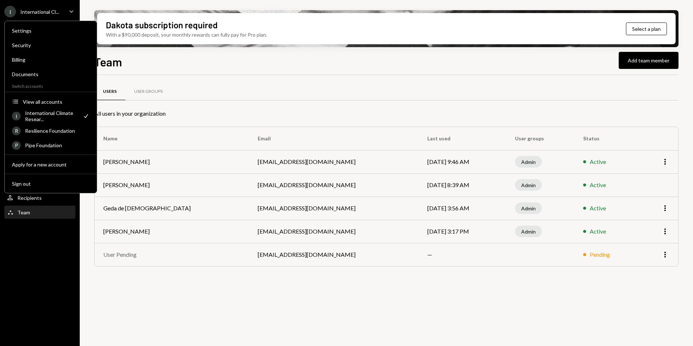
drag, startPoint x: 251, startPoint y: 64, endPoint x: 201, endPoint y: 85, distance: 53.9
click at [250, 64] on div "Team Add team member" at bounding box center [386, 61] width 584 height 16
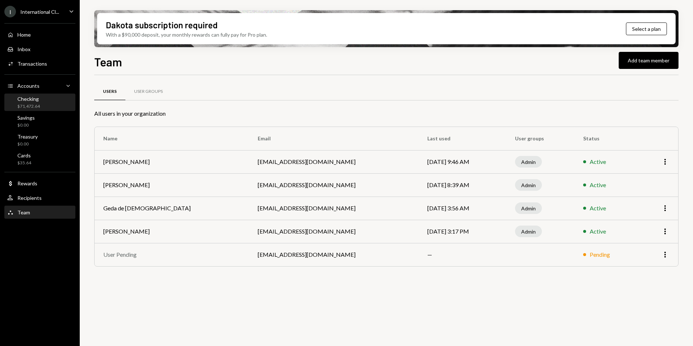
click at [35, 97] on div "Checking" at bounding box center [28, 99] width 22 height 6
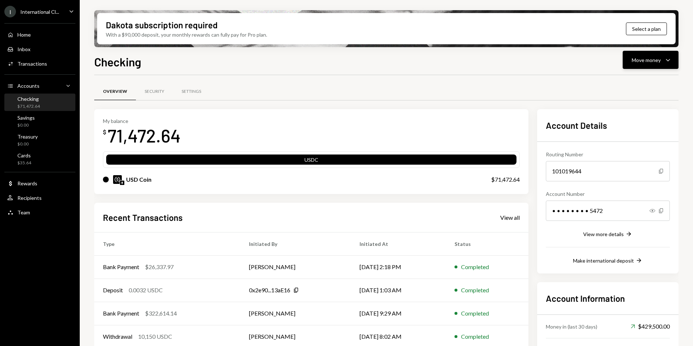
click at [662, 59] on div "Move money Caret Down" at bounding box center [651, 59] width 38 height 9
click at [639, 114] on div "Deposit" at bounding box center [644, 115] width 53 height 8
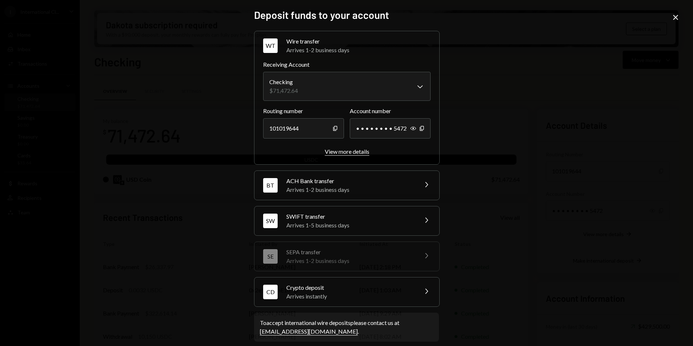
click at [350, 153] on div "View more details" at bounding box center [347, 151] width 45 height 7
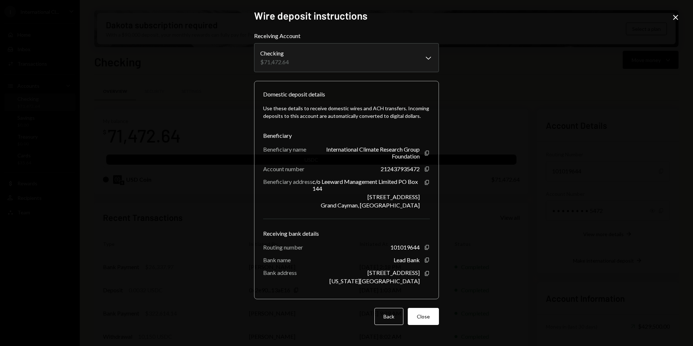
drag, startPoint x: 427, startPoint y: 247, endPoint x: 457, endPoint y: 250, distance: 30.5
click at [427, 247] on icon "Copy" at bounding box center [427, 247] width 6 height 6
click at [425, 169] on icon "Copy" at bounding box center [427, 169] width 6 height 6
click at [427, 153] on icon "Copy" at bounding box center [427, 153] width 6 height 6
